Goal: Navigation & Orientation: Find specific page/section

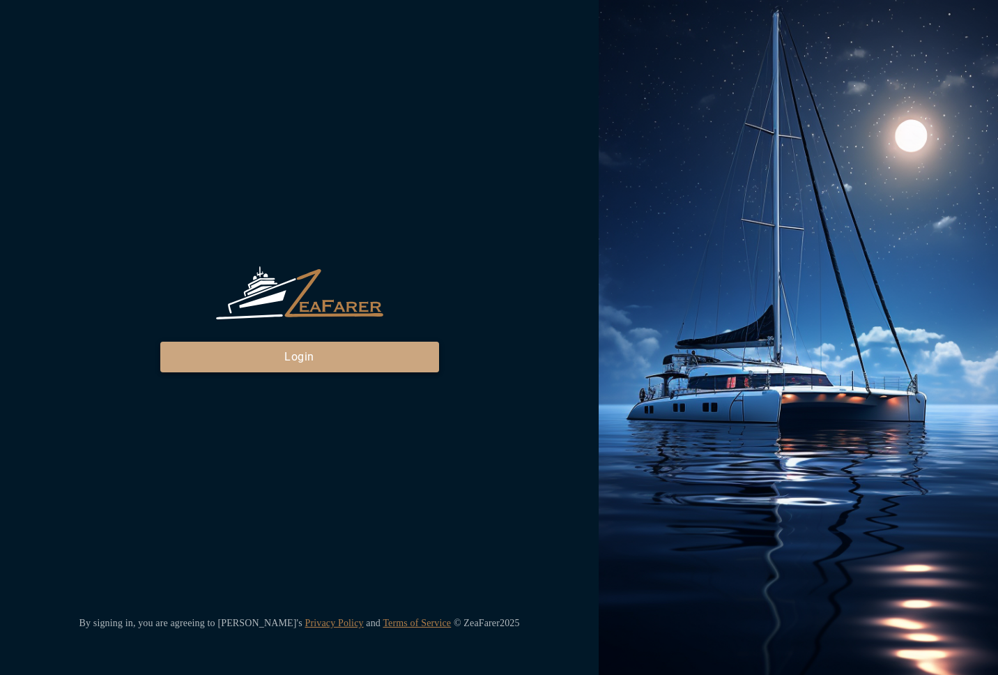
click at [387, 351] on button "Login" at bounding box center [299, 357] width 279 height 31
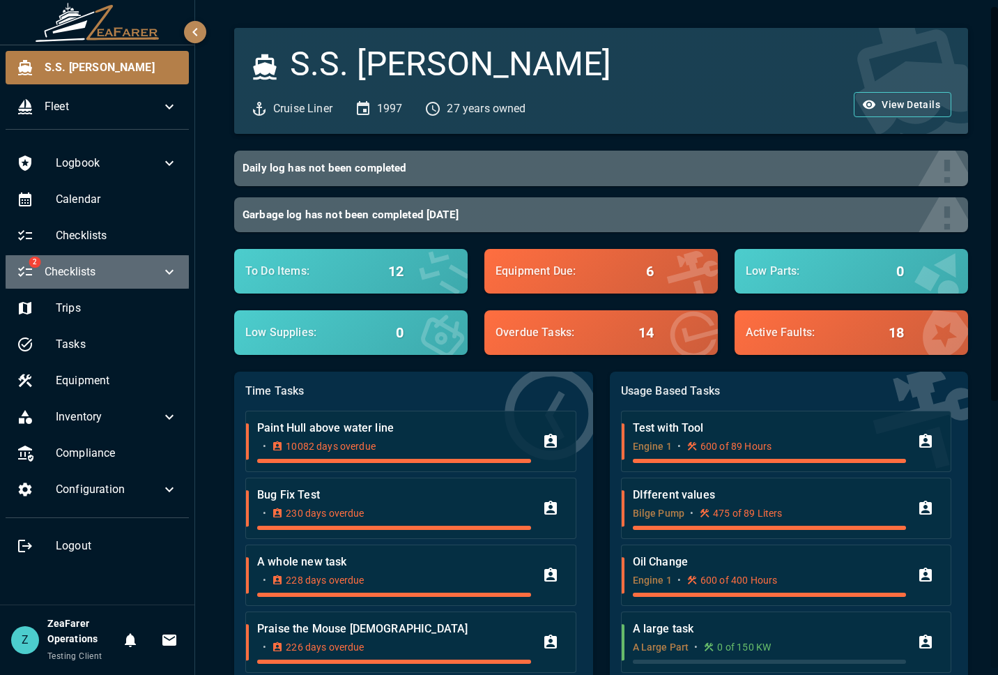
click at [151, 273] on span "Checklists" at bounding box center [103, 271] width 116 height 17
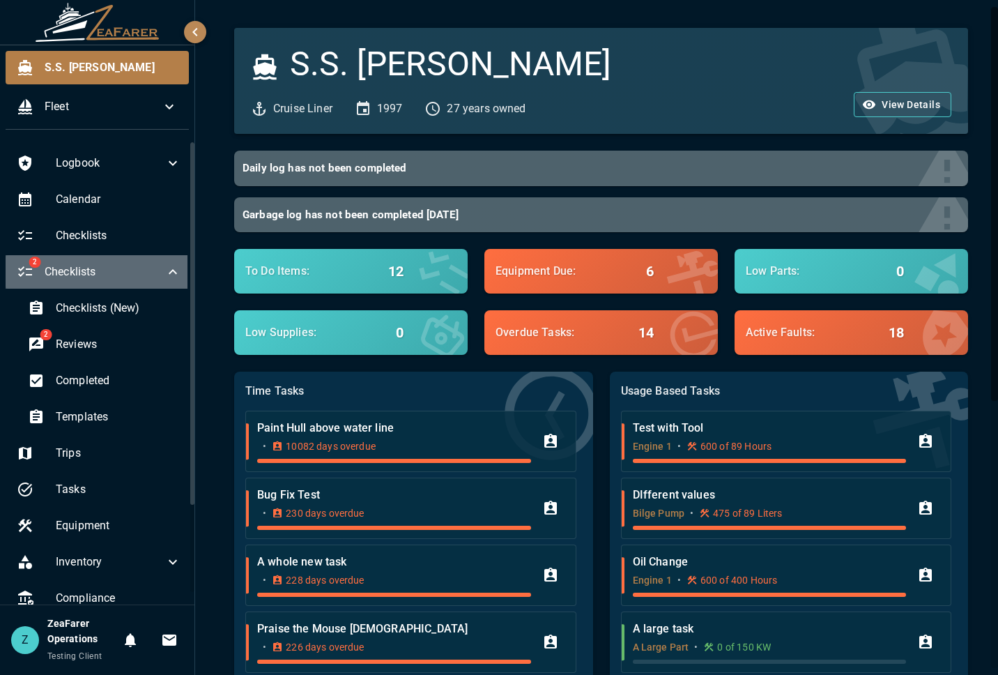
click at [151, 273] on span "Checklists" at bounding box center [105, 271] width 120 height 17
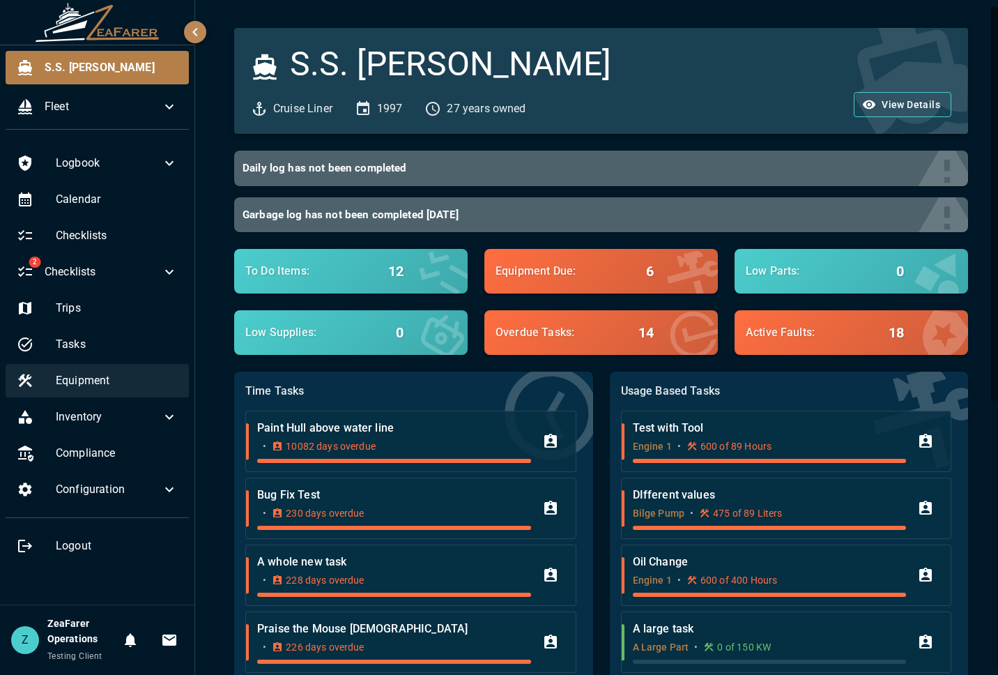
click at [109, 377] on span "Equipment" at bounding box center [117, 380] width 122 height 17
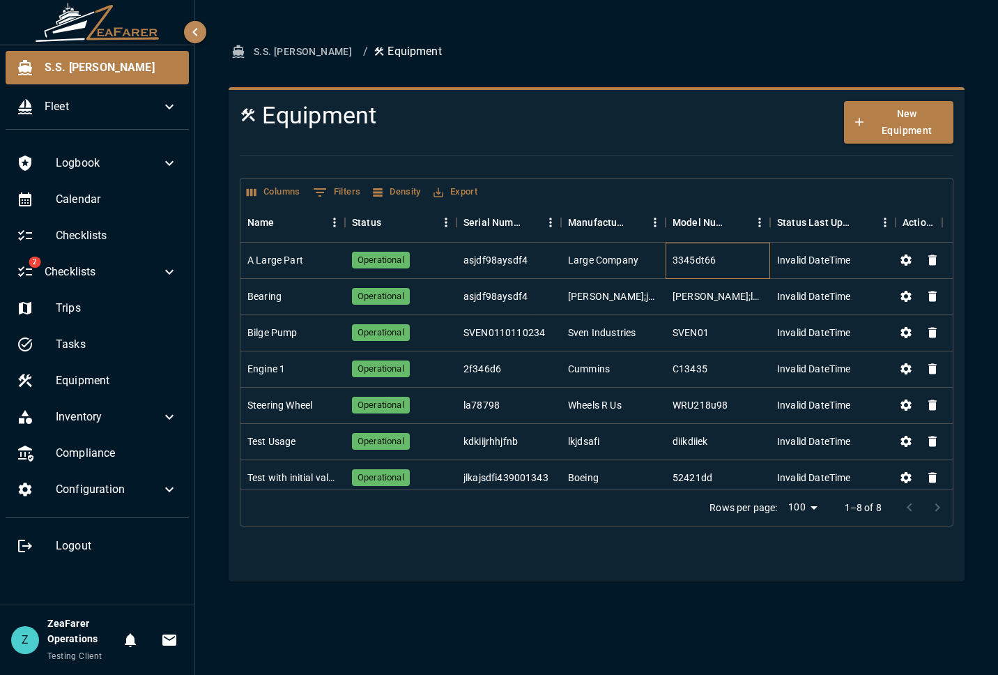
click at [680, 259] on div "3345dt66" at bounding box center [694, 260] width 43 height 14
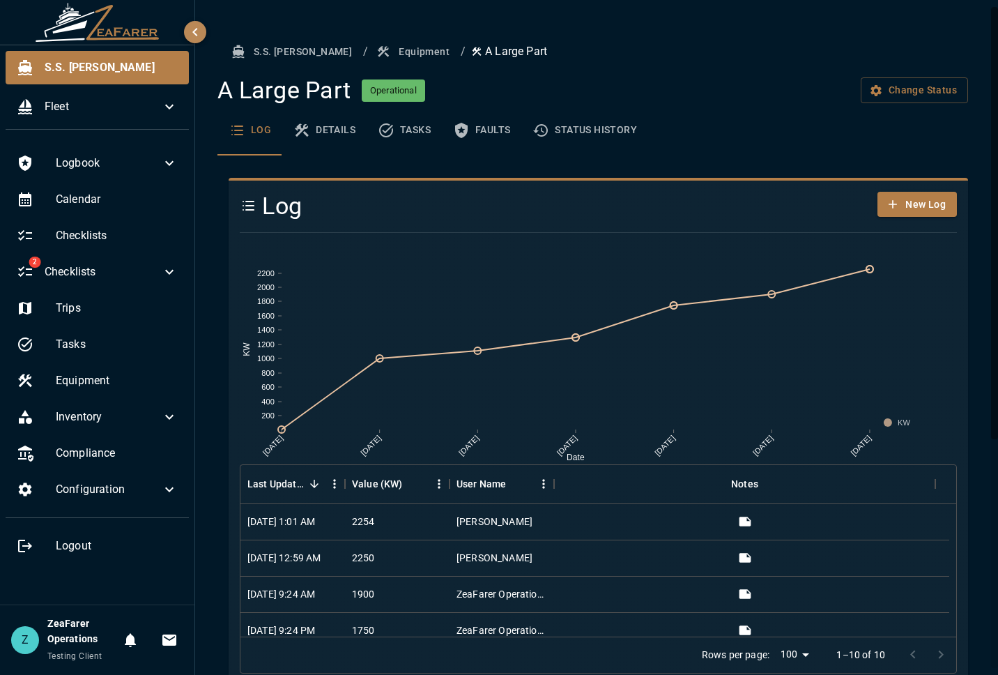
click at [374, 59] on button "Equipment" at bounding box center [415, 52] width 82 height 26
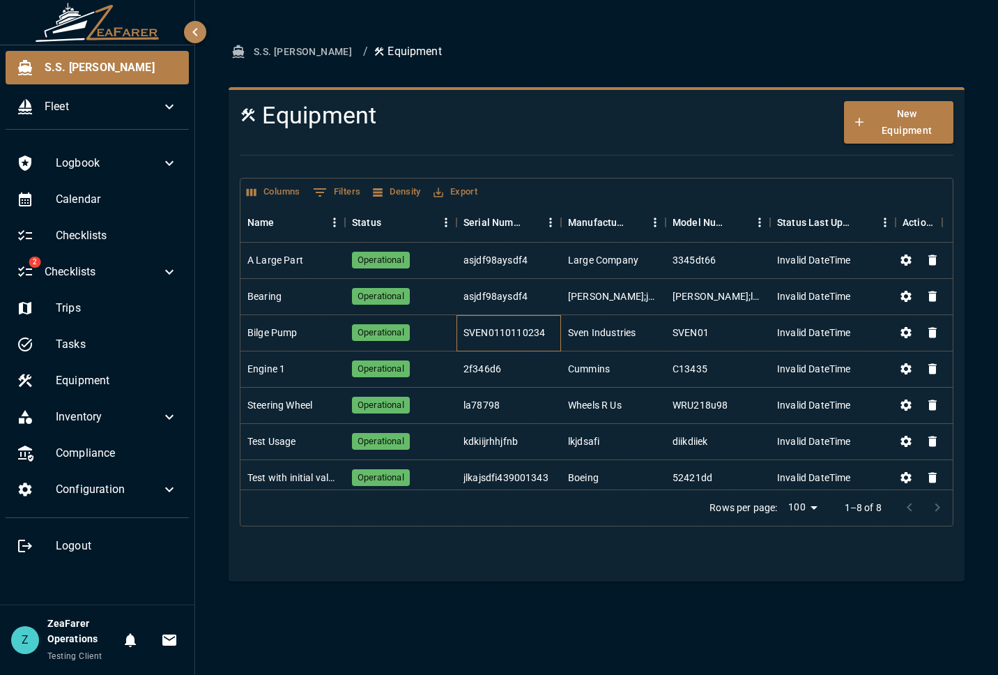
click at [519, 345] on div "SVEN0110110234" at bounding box center [509, 333] width 105 height 36
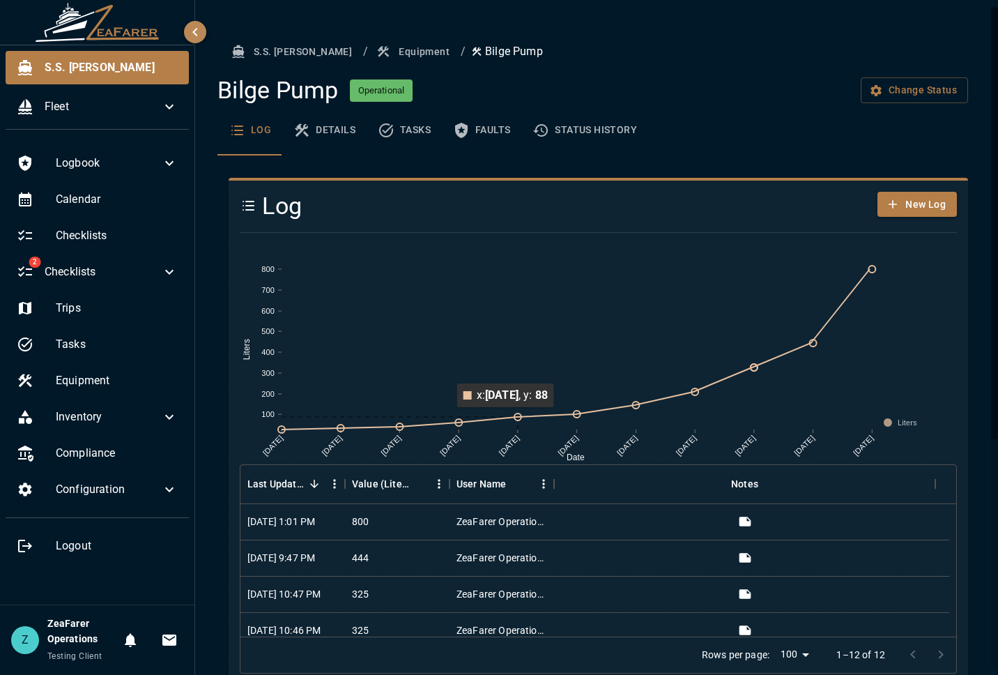
scroll to position [358, 0]
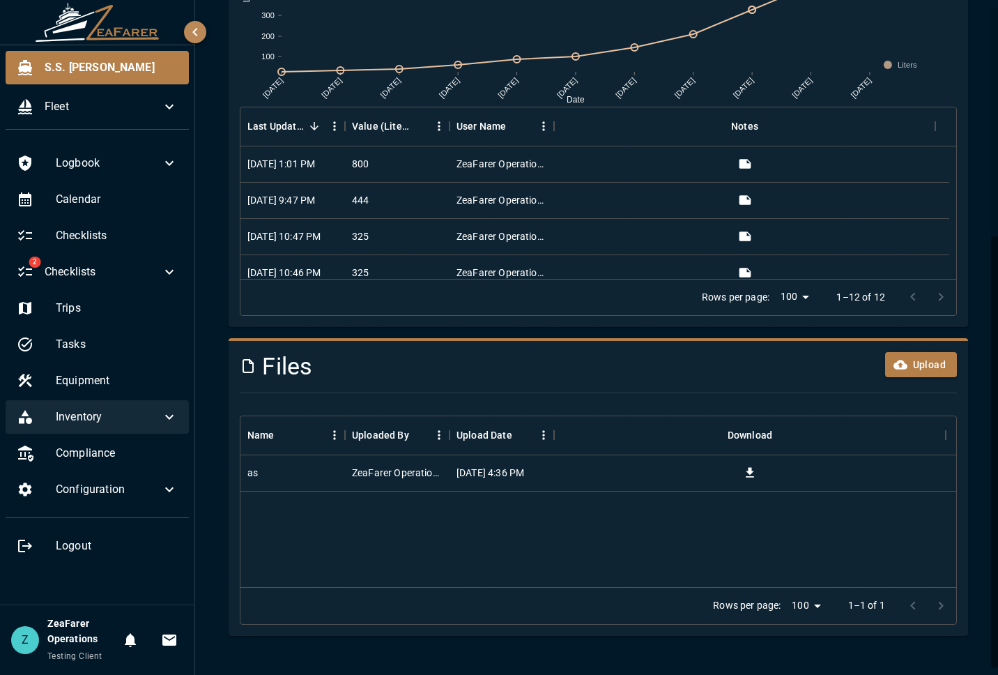
click at [173, 417] on icon at bounding box center [169, 416] width 17 height 17
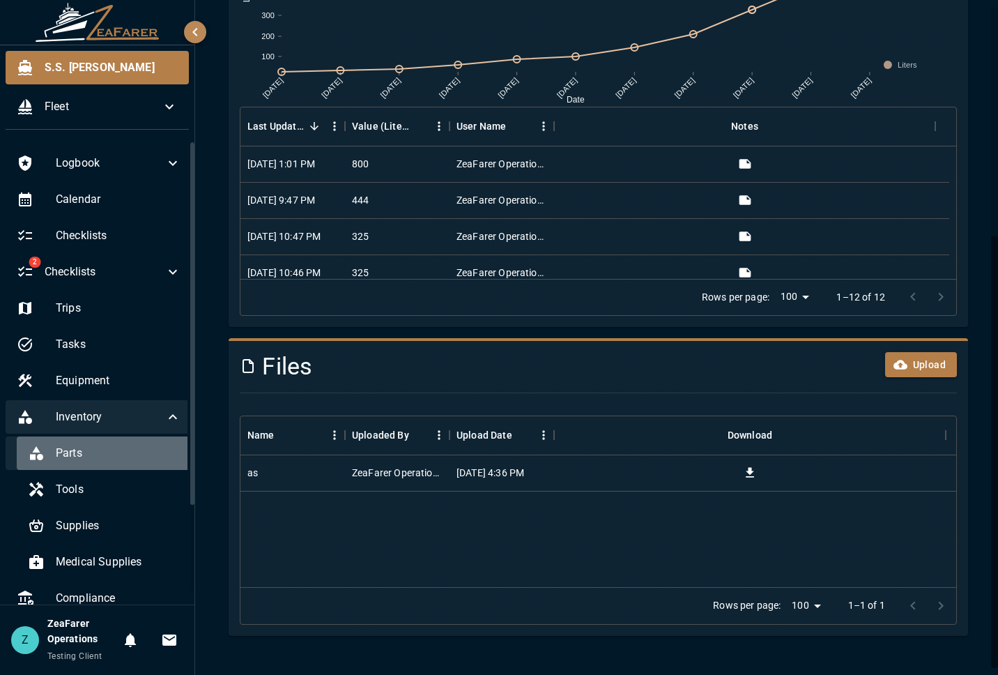
click at [107, 446] on span "Parts" at bounding box center [118, 453] width 125 height 17
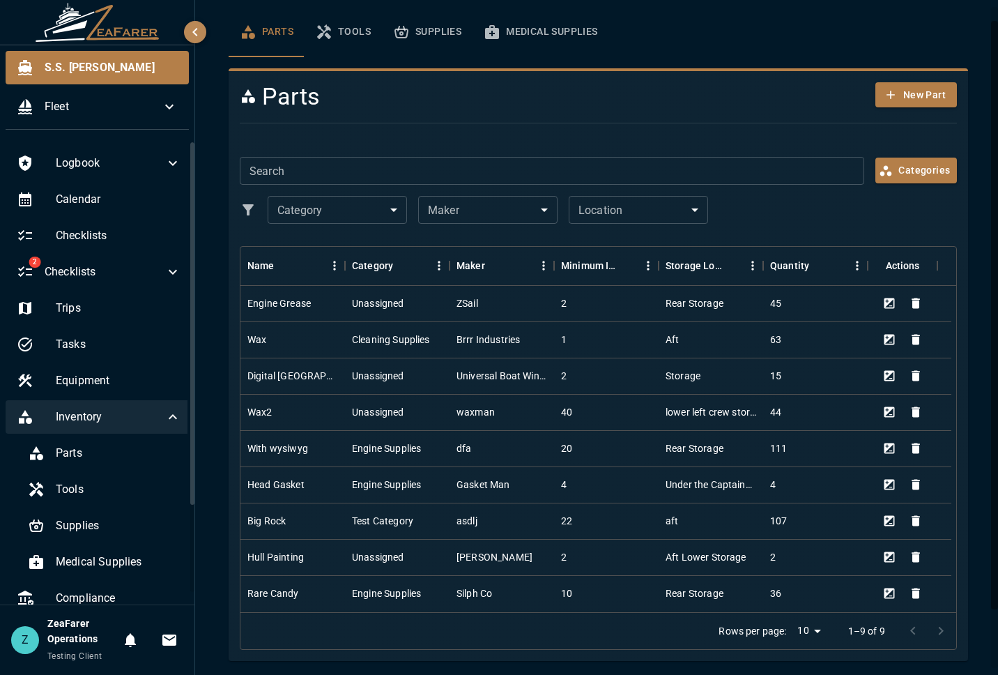
scroll to position [83, 0]
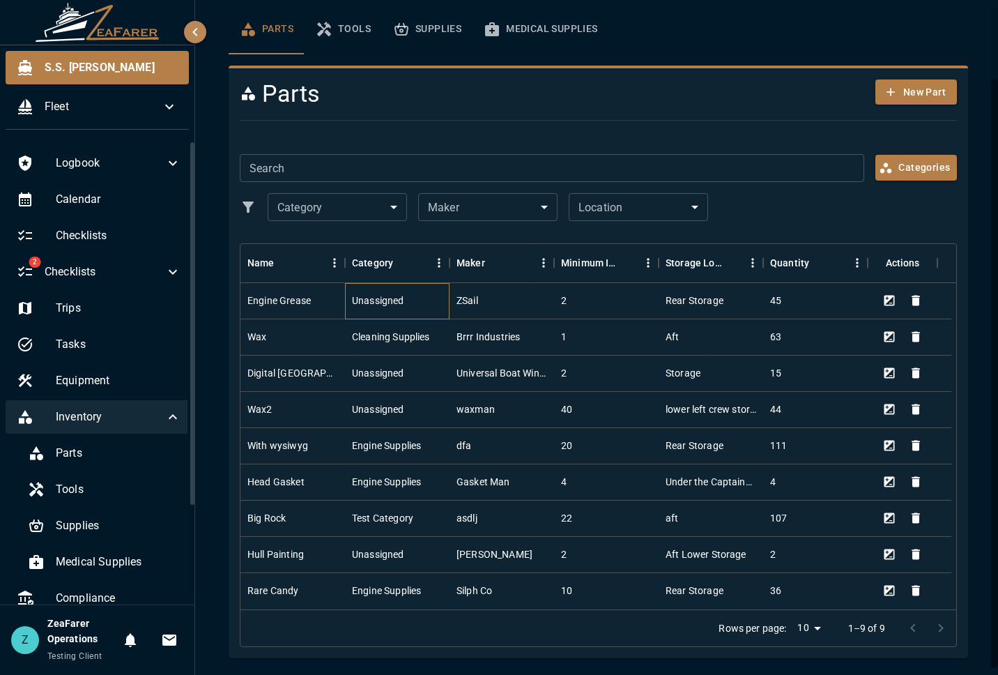
click at [383, 293] on div "Unassigned" at bounding box center [378, 300] width 52 height 14
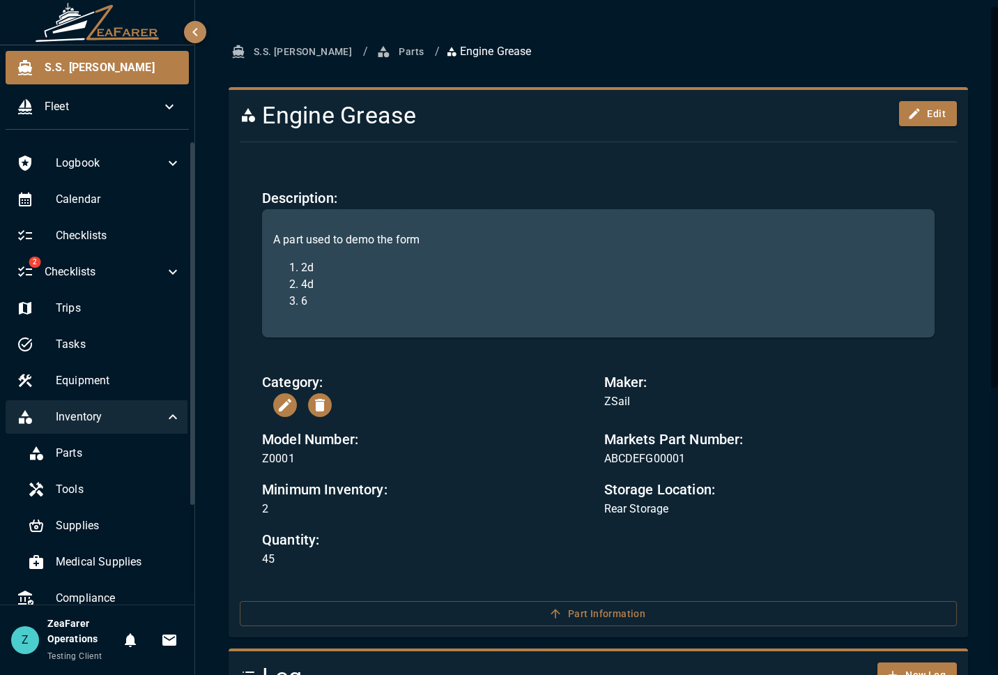
click at [374, 55] on button "Parts" at bounding box center [402, 52] width 56 height 26
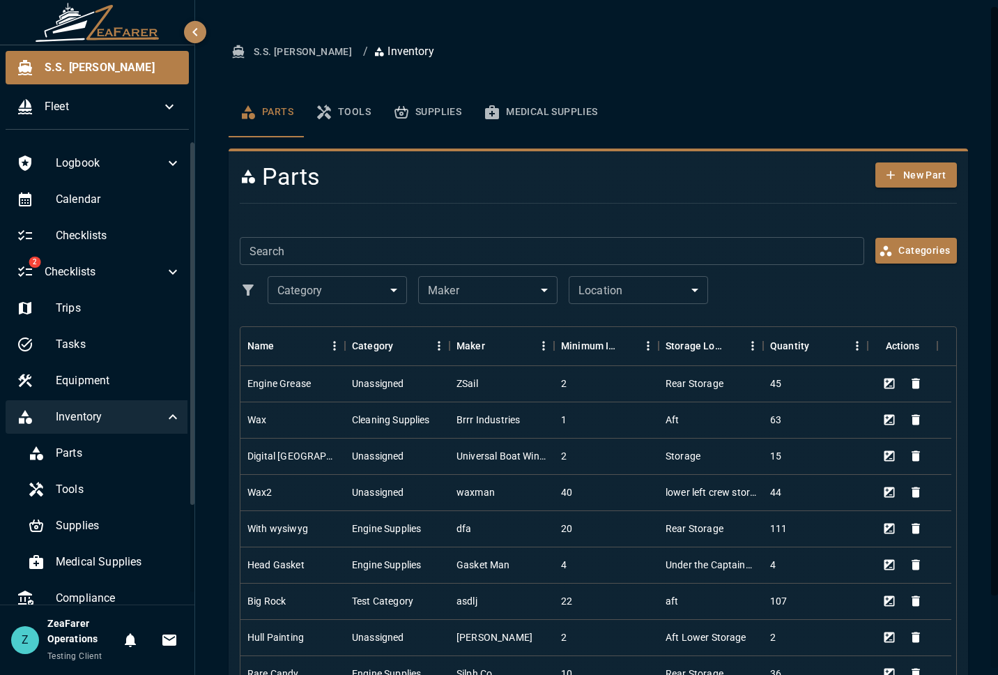
click at [341, 106] on button "Tools" at bounding box center [343, 112] width 77 height 50
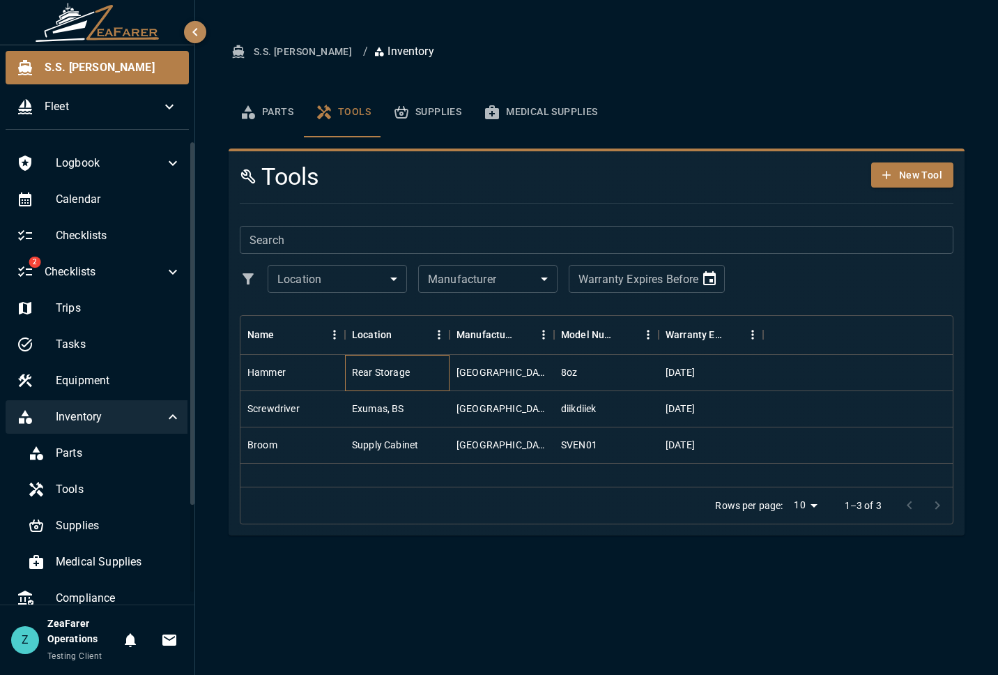
click at [362, 365] on div "Rear Storage" at bounding box center [397, 373] width 105 height 36
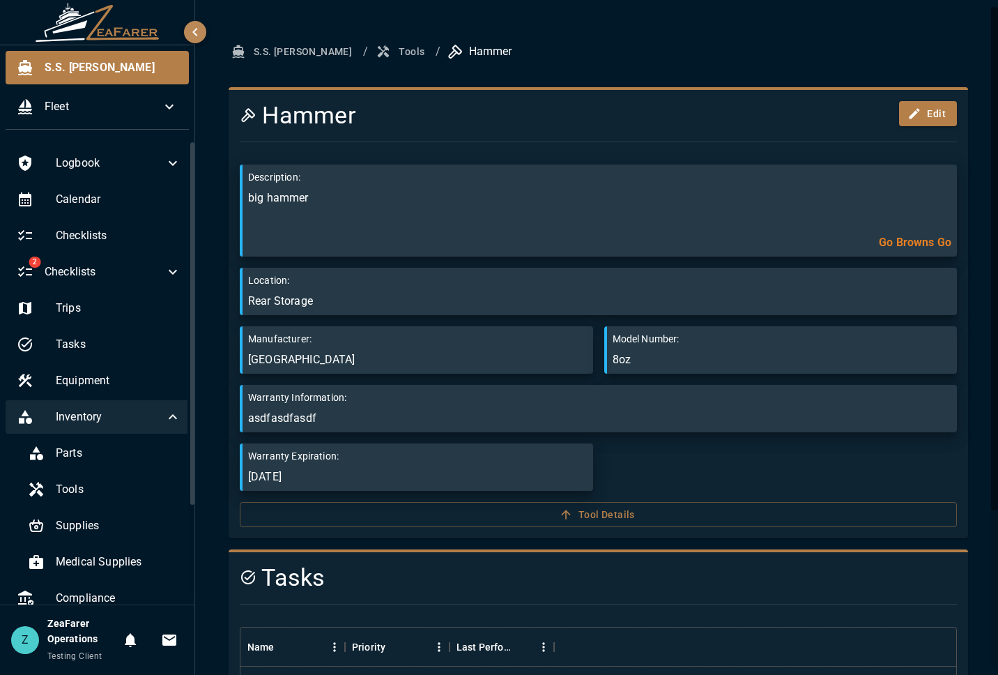
click at [374, 47] on button "Tools" at bounding box center [402, 52] width 56 height 26
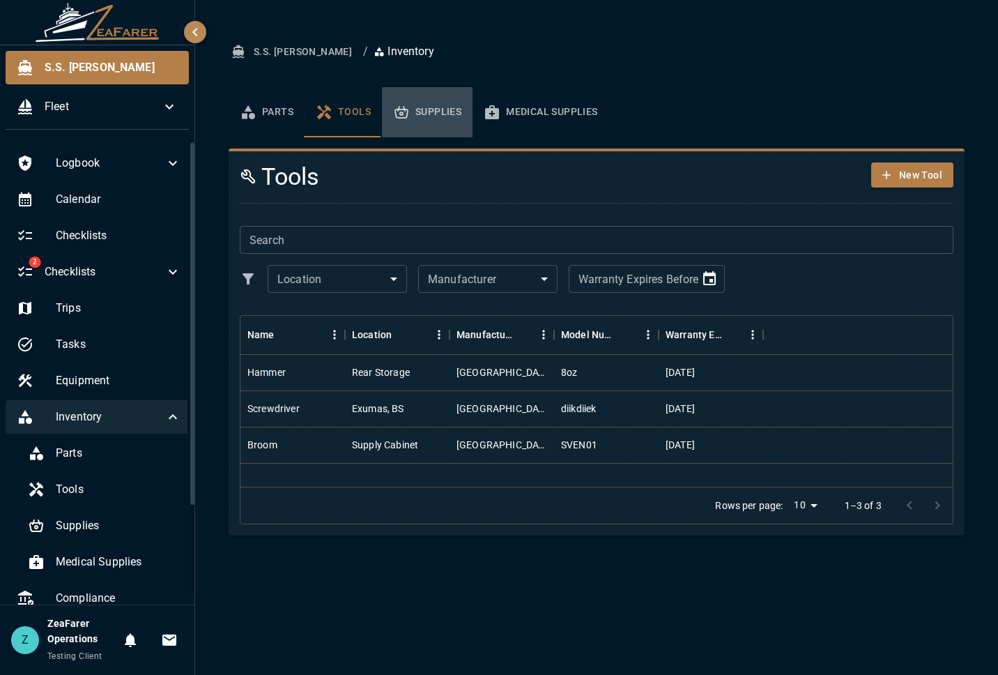
click at [456, 115] on button "Supplies" at bounding box center [427, 112] width 91 height 50
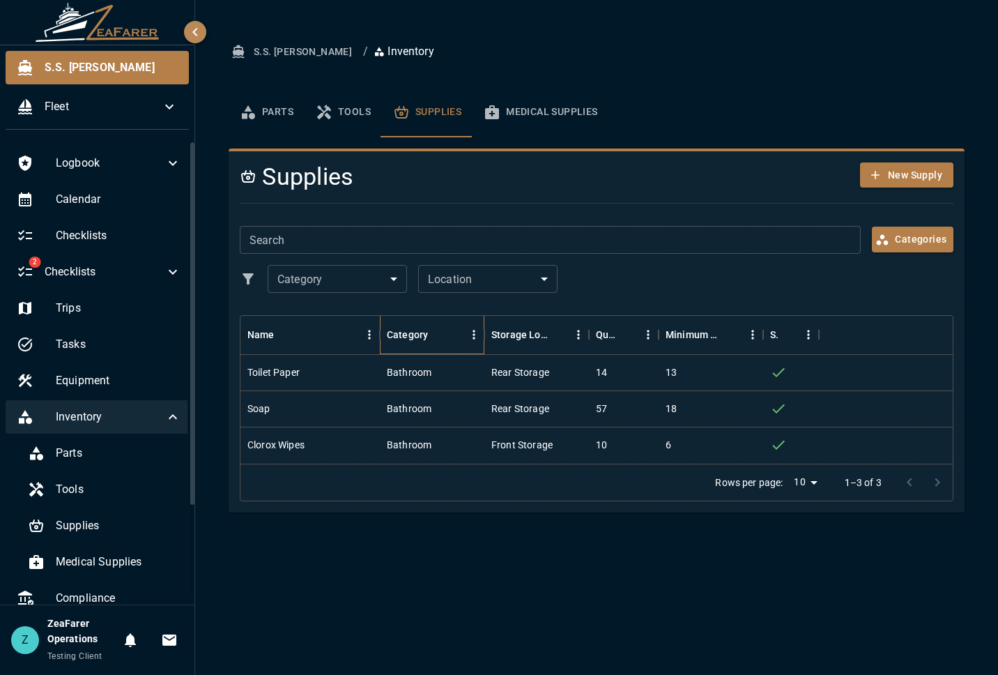
click at [421, 350] on div "Category" at bounding box center [407, 334] width 41 height 39
click at [413, 369] on div "Bathroom" at bounding box center [409, 372] width 45 height 14
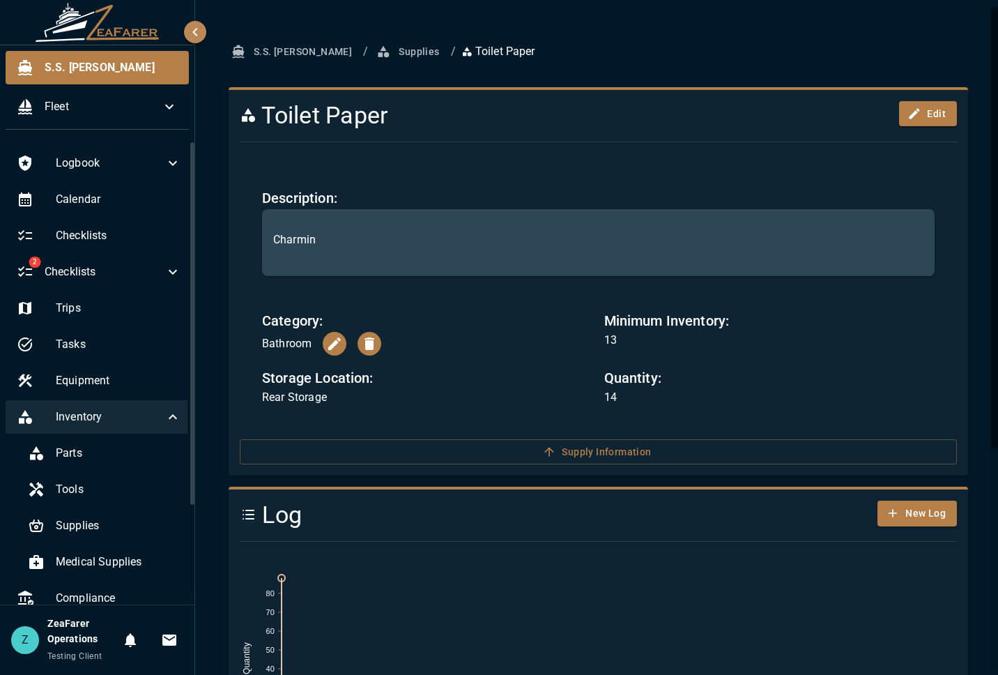
click at [383, 53] on button "Supplies" at bounding box center [409, 52] width 71 height 26
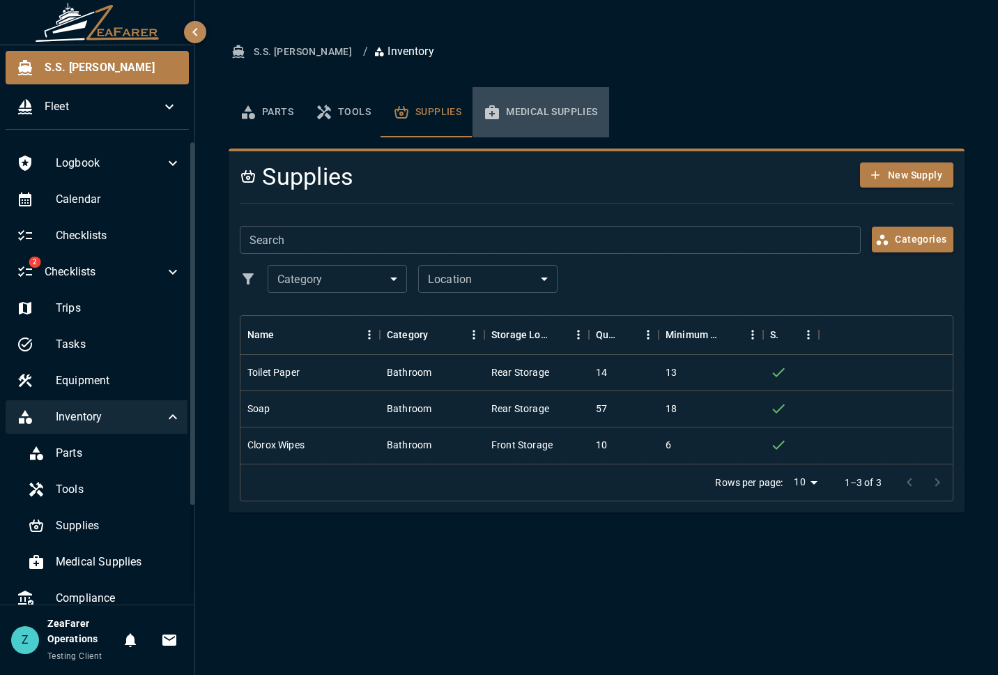
click at [570, 118] on button "Medical Supplies" at bounding box center [541, 112] width 136 height 50
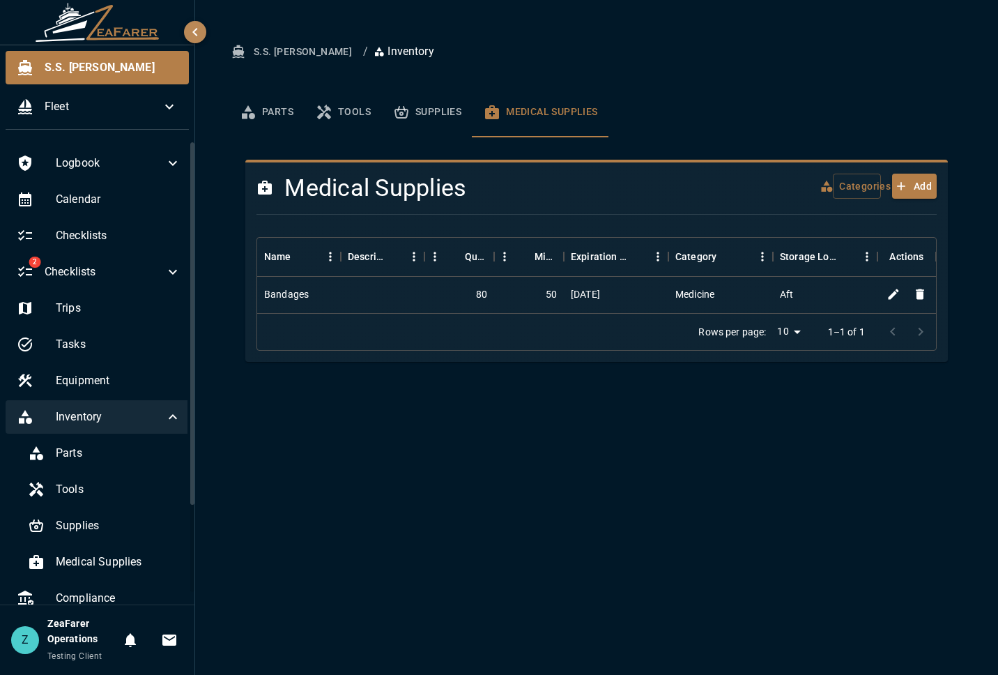
click at [310, 300] on div "Bandages" at bounding box center [299, 295] width 84 height 36
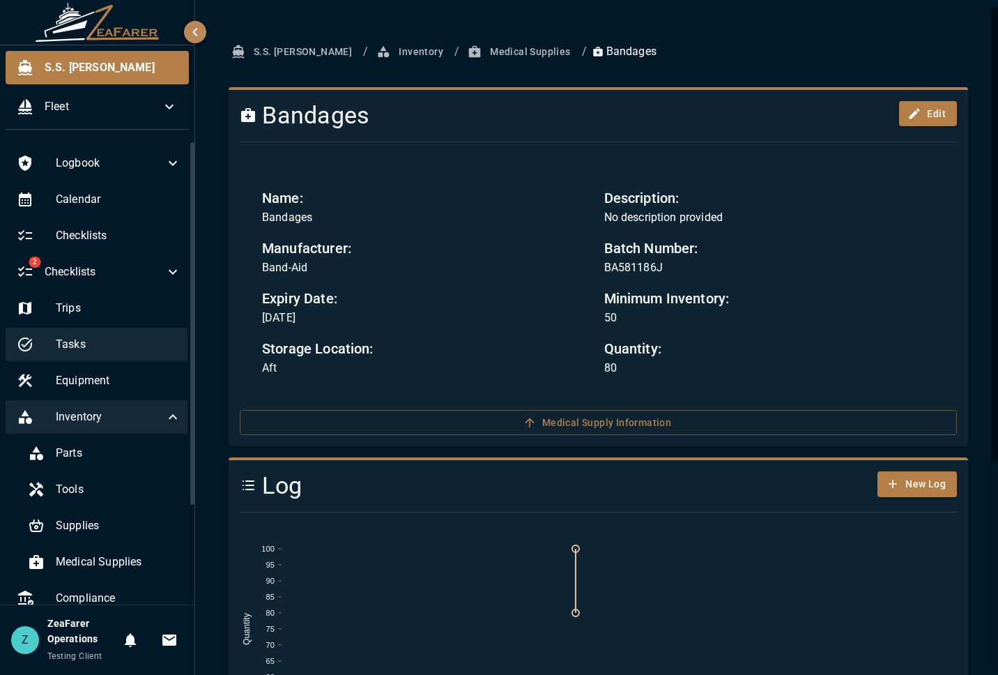
click at [118, 347] on span "Tasks" at bounding box center [118, 344] width 125 height 17
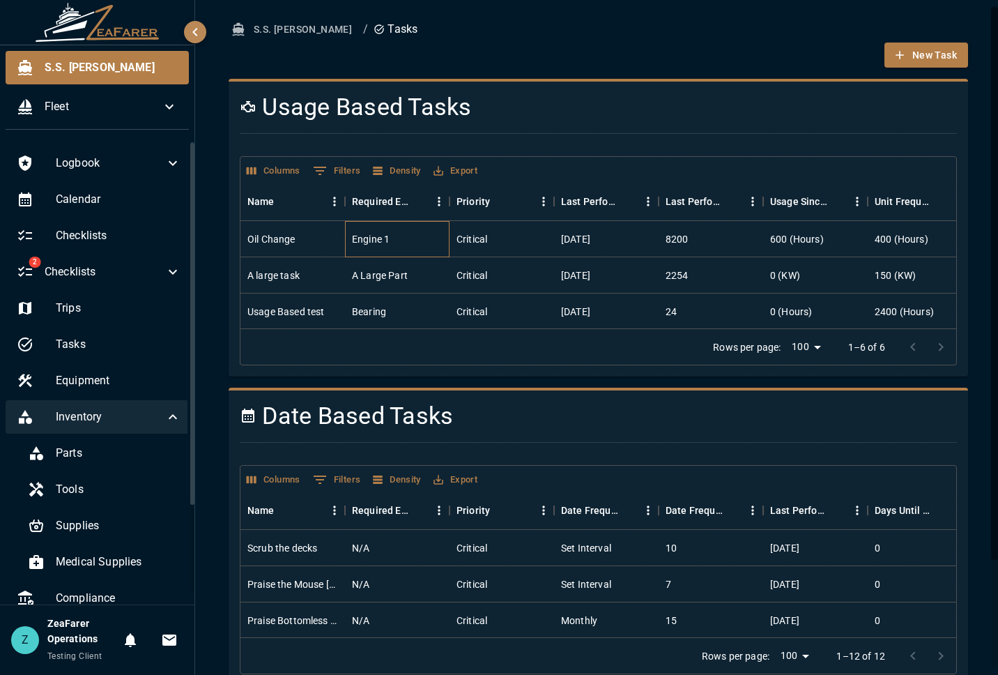
click at [385, 249] on div "Engine 1" at bounding box center [397, 239] width 105 height 36
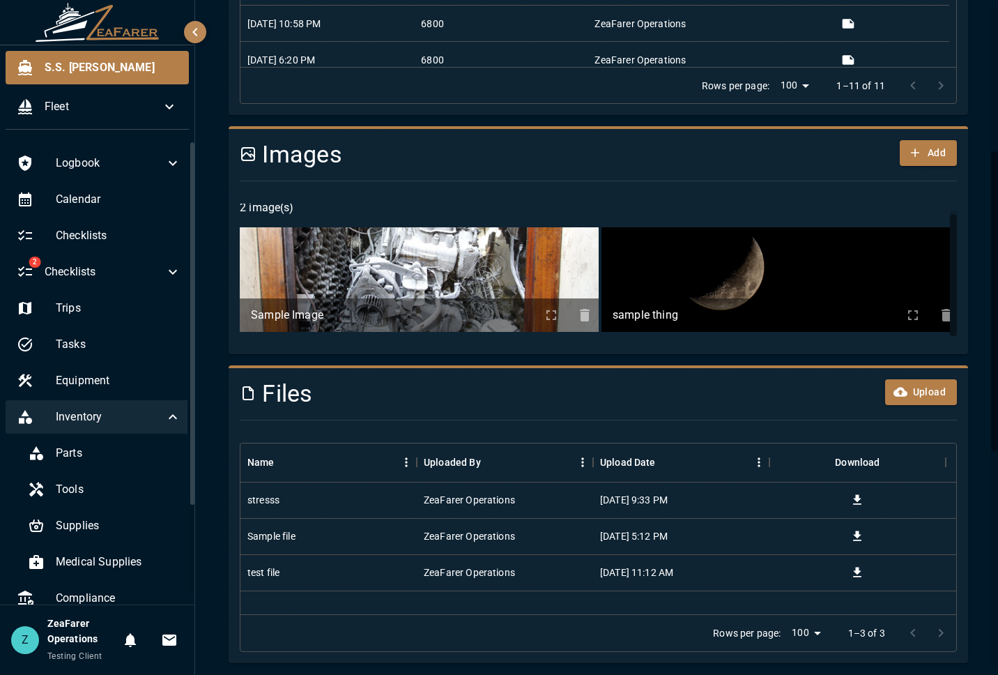
scroll to position [813, 0]
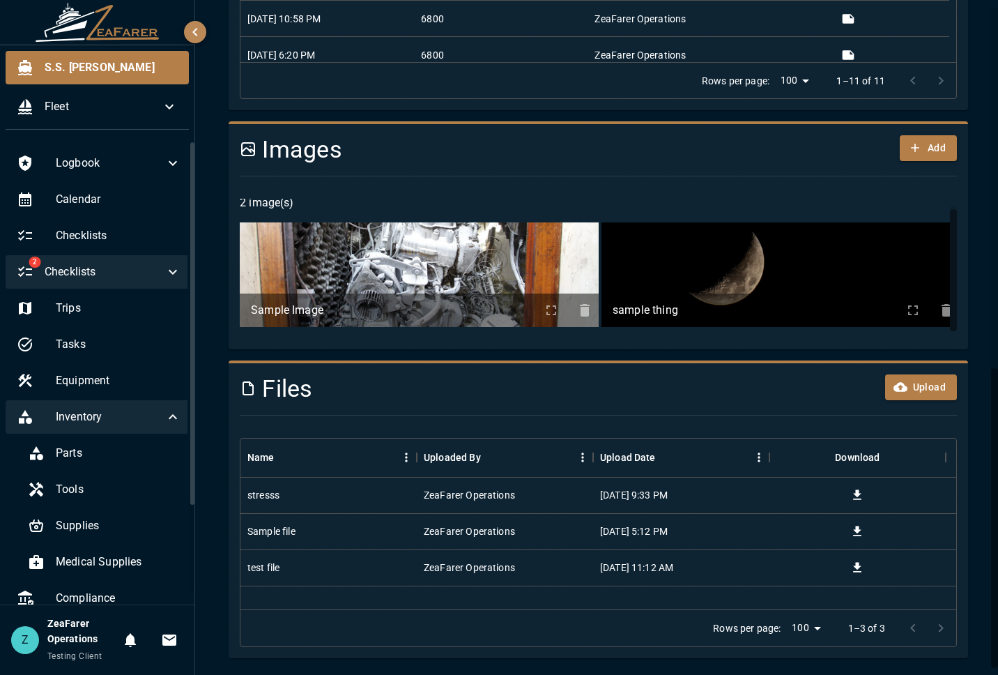
click at [100, 276] on span "Checklists" at bounding box center [105, 271] width 120 height 17
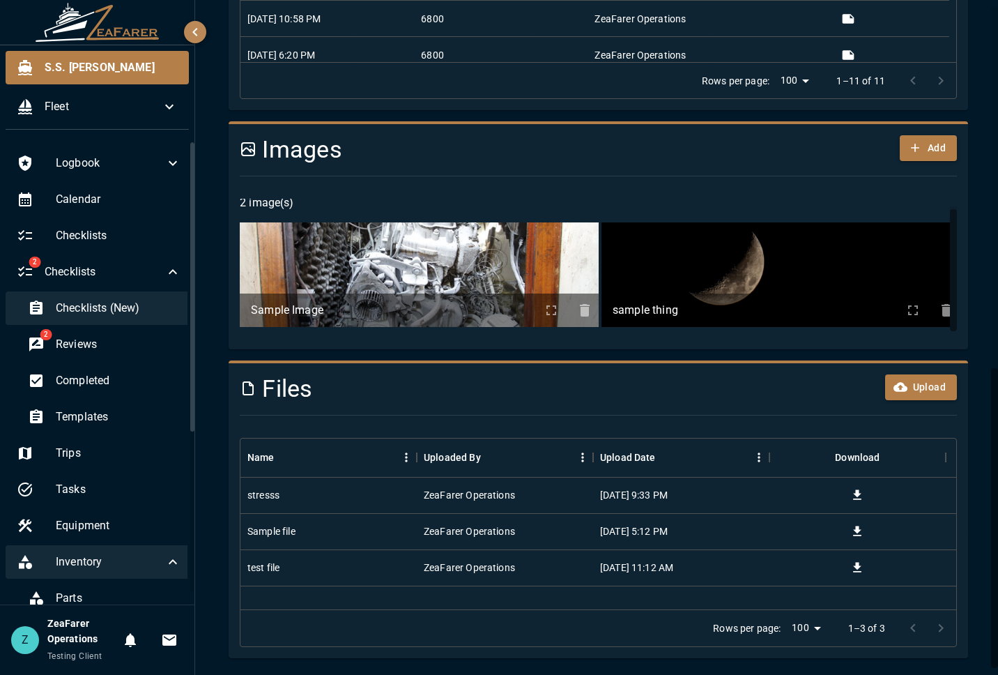
click at [86, 309] on span "Checklists (New)" at bounding box center [118, 308] width 125 height 17
